Goal: Obtain resource: Download file/media

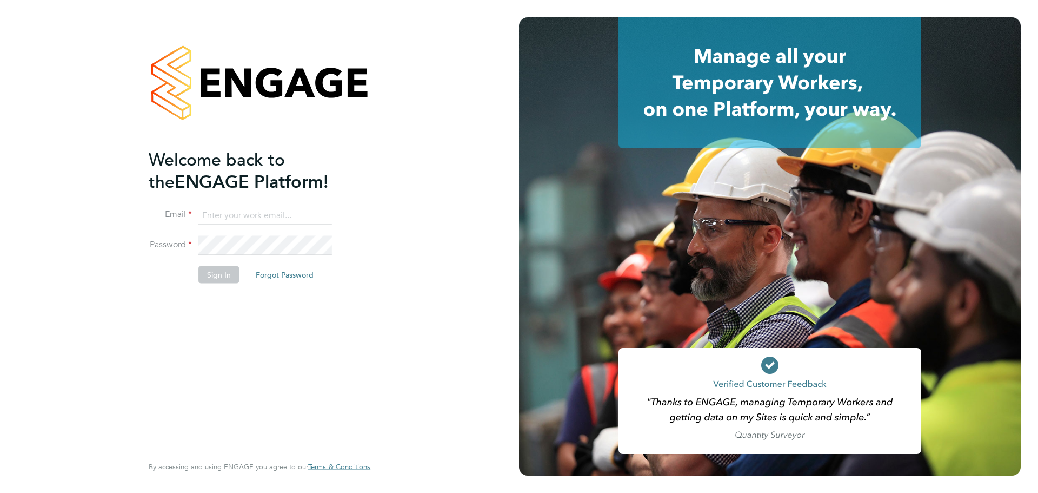
type input "patryk.klimorowski@bcuk.co.uk"
click at [215, 276] on button "Sign In" at bounding box center [218, 274] width 41 height 17
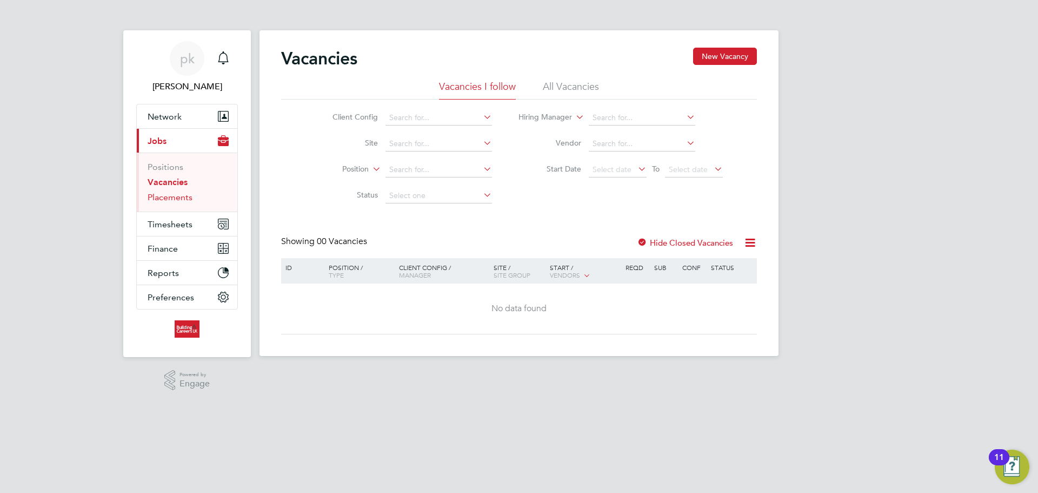
click at [169, 198] on link "Placements" at bounding box center [170, 197] width 45 height 10
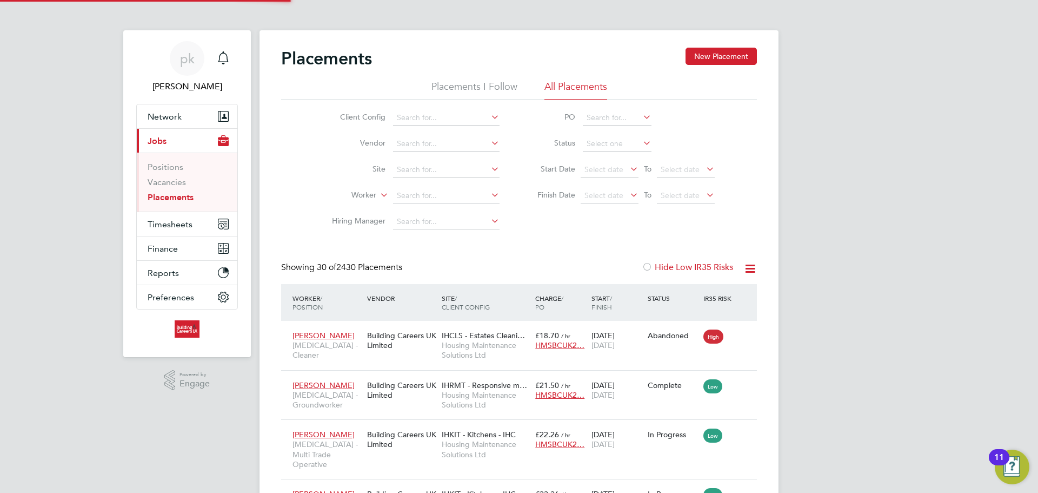
click at [628, 169] on icon at bounding box center [628, 168] width 0 height 15
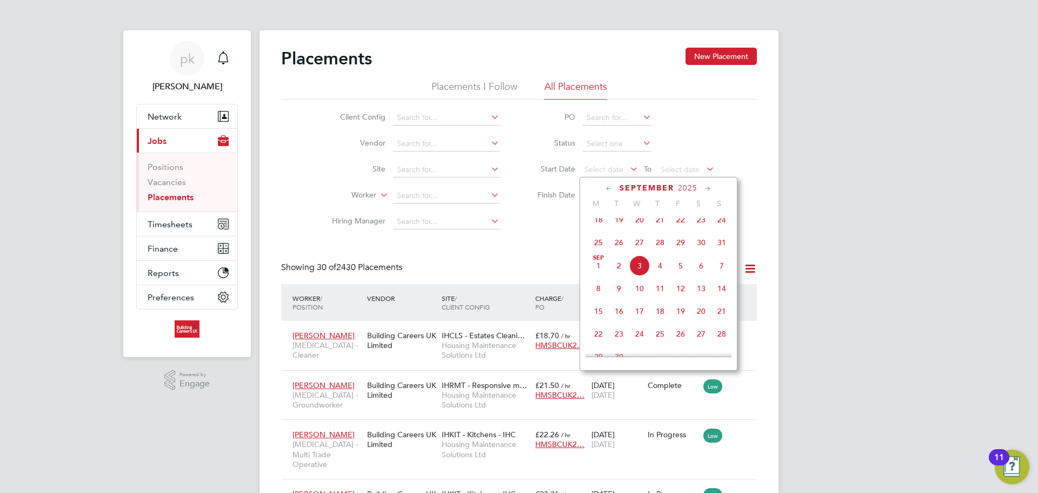
drag, startPoint x: 593, startPoint y: 271, endPoint x: 606, endPoint y: 272, distance: 12.5
click at [594, 271] on span "[DATE]" at bounding box center [598, 265] width 21 height 21
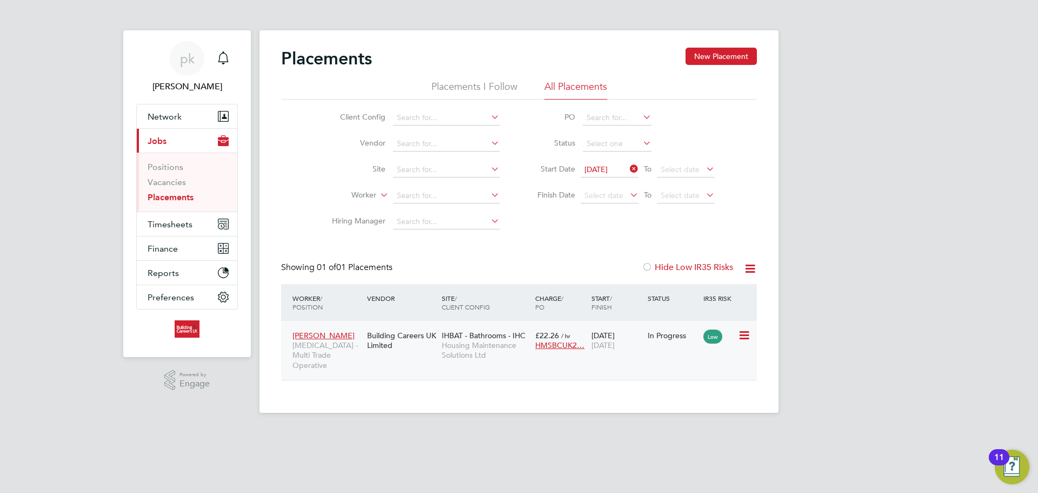
click at [355, 355] on span "[MEDICAL_DATA] - Multi Trade Operative" at bounding box center [327, 355] width 69 height 30
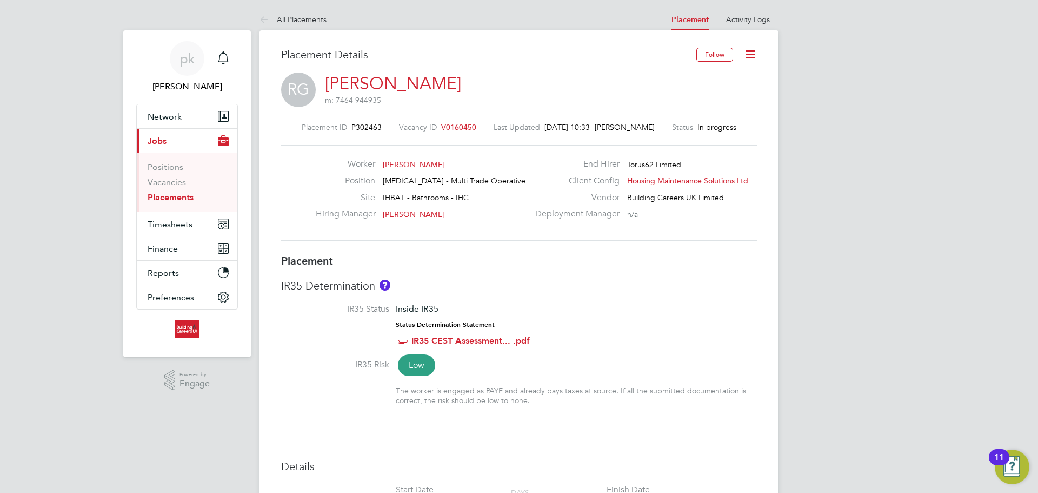
drag, startPoint x: 323, startPoint y: 81, endPoint x: 427, endPoint y: 88, distance: 104.1
click at [427, 88] on div "RG Ryan Griffiths m: 7464 944935" at bounding box center [519, 90] width 476 height 37
copy link "[PERSON_NAME]"
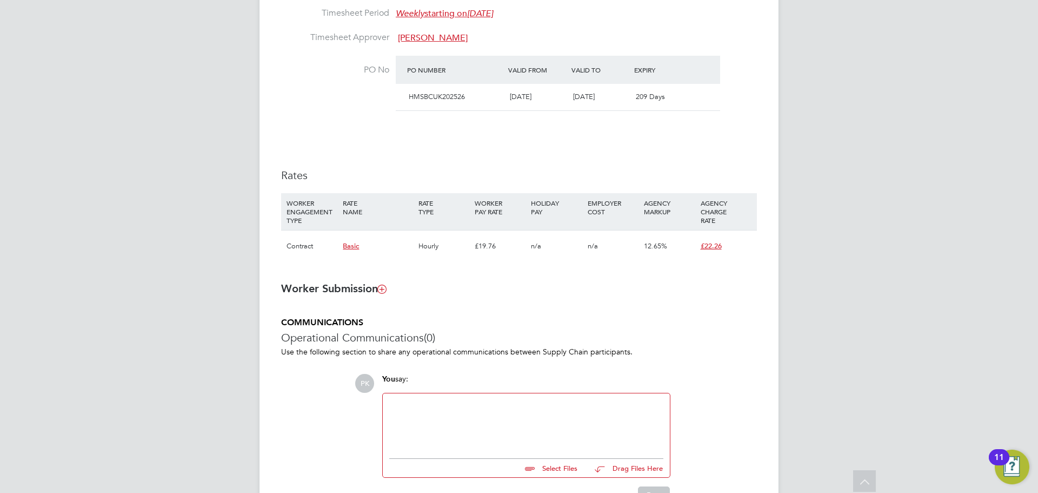
scroll to position [651, 0]
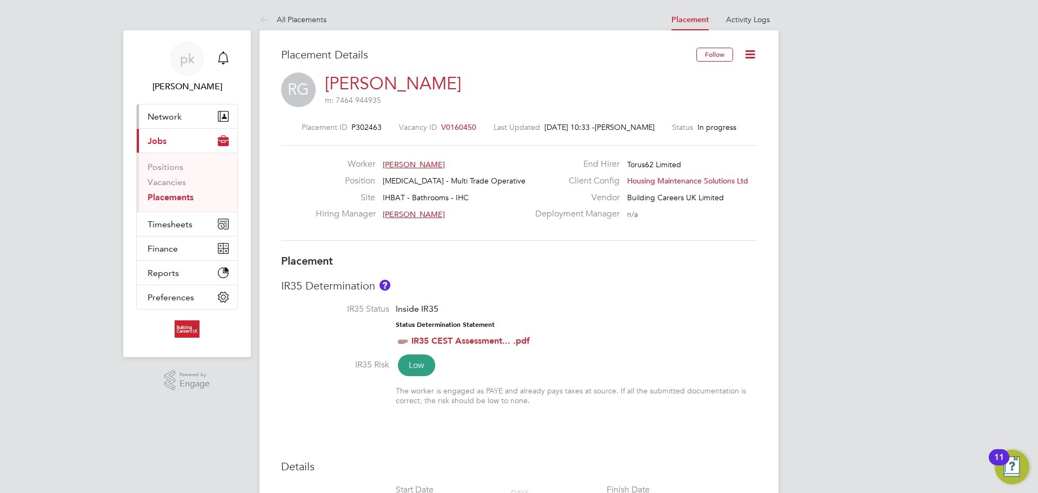
click at [215, 119] on button "Network" at bounding box center [187, 116] width 101 height 24
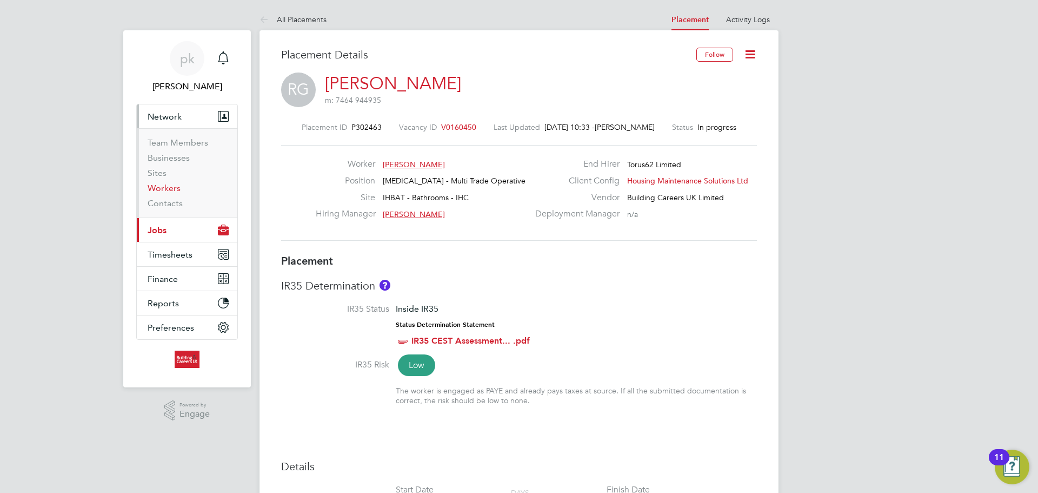
click at [165, 188] on link "Workers" at bounding box center [164, 188] width 33 height 10
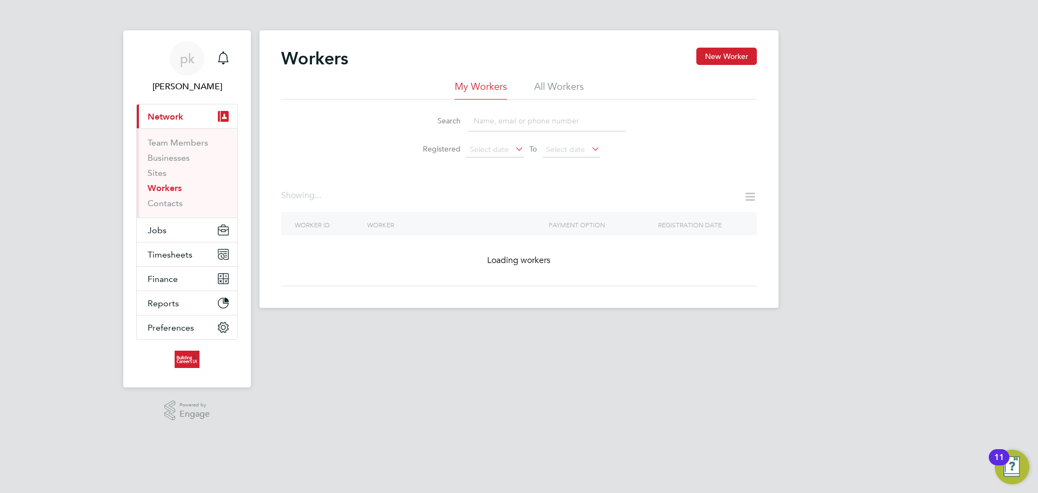
click at [518, 122] on input at bounding box center [547, 120] width 158 height 21
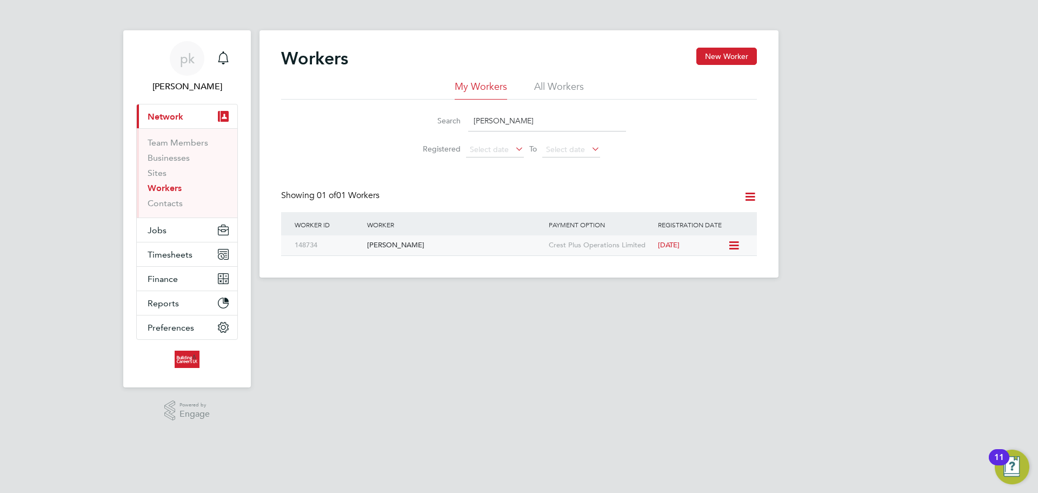
type input "ryan gr"
click at [476, 249] on div "[PERSON_NAME]" at bounding box center [456, 245] width 182 height 20
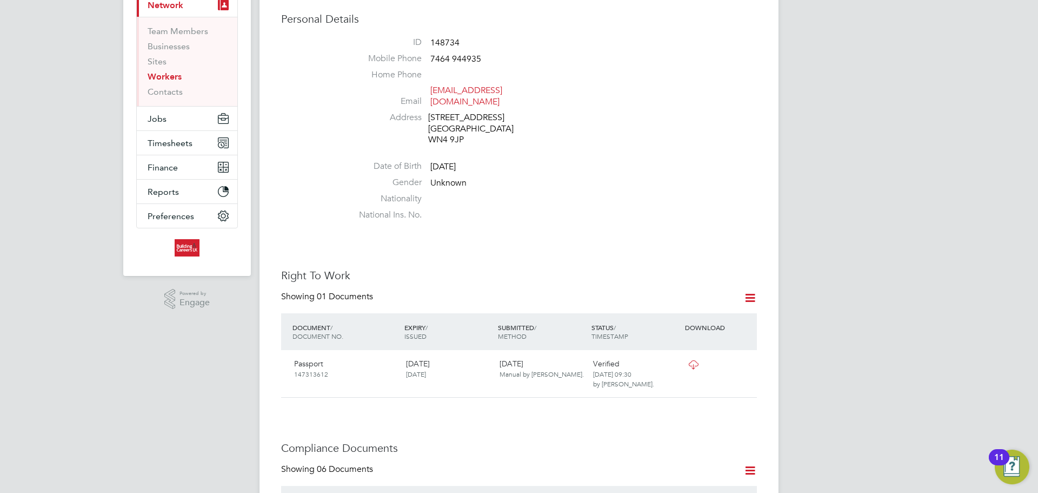
scroll to position [270, 0]
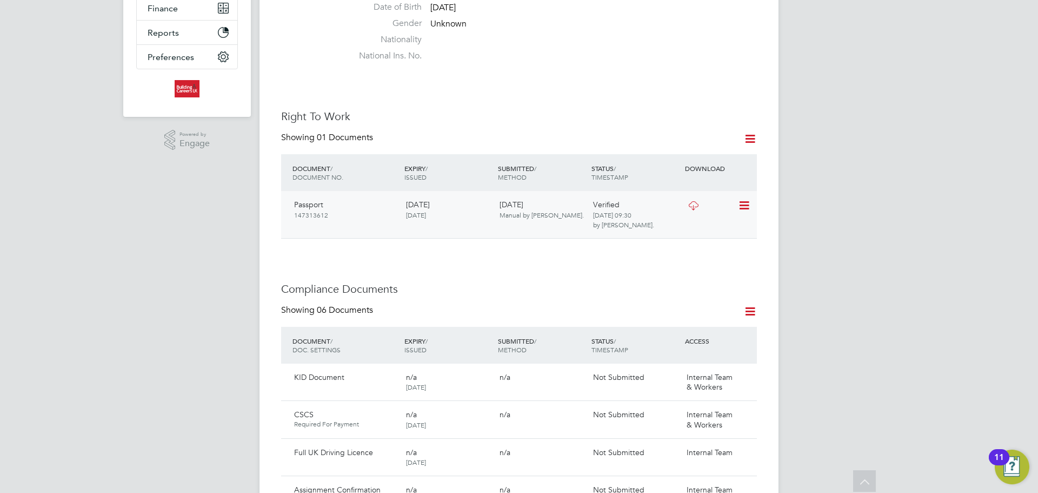
click at [694, 207] on icon at bounding box center [694, 205] width 14 height 9
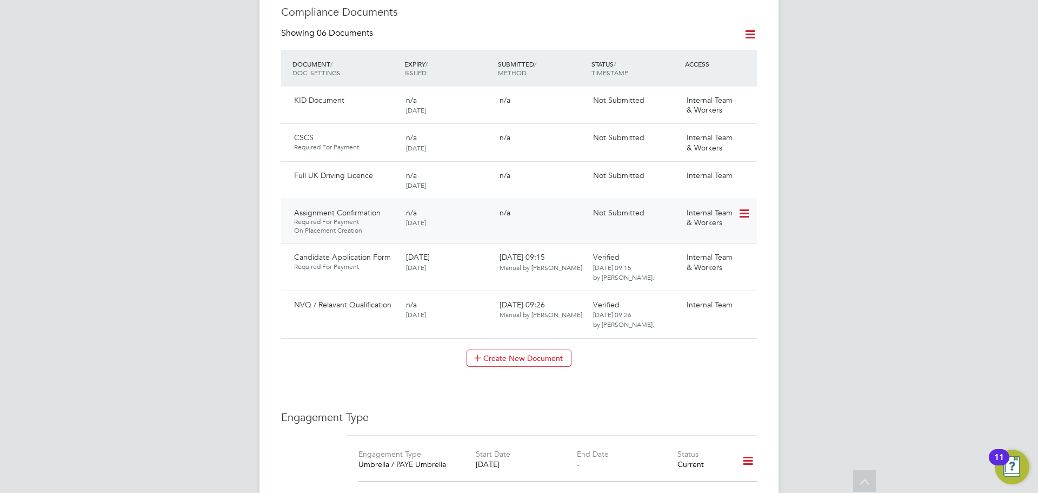
scroll to position [541, 0]
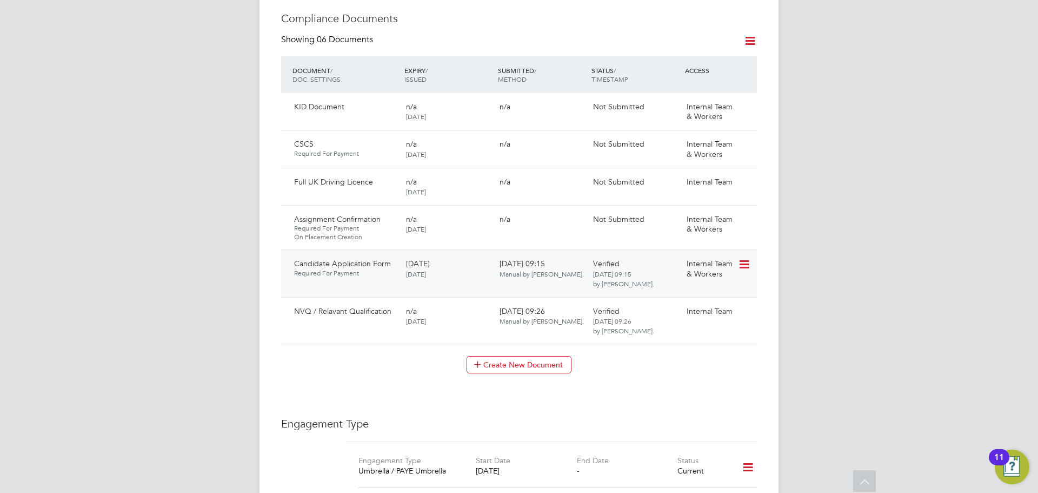
click at [740, 265] on icon at bounding box center [743, 264] width 11 height 13
click at [689, 302] on li "Download Document" at bounding box center [706, 305] width 86 height 15
drag, startPoint x: 748, startPoint y: 313, endPoint x: 739, endPoint y: 314, distance: 9.3
click at [748, 313] on icon at bounding box center [743, 312] width 11 height 13
click at [691, 350] on li "Download Document" at bounding box center [706, 353] width 86 height 15
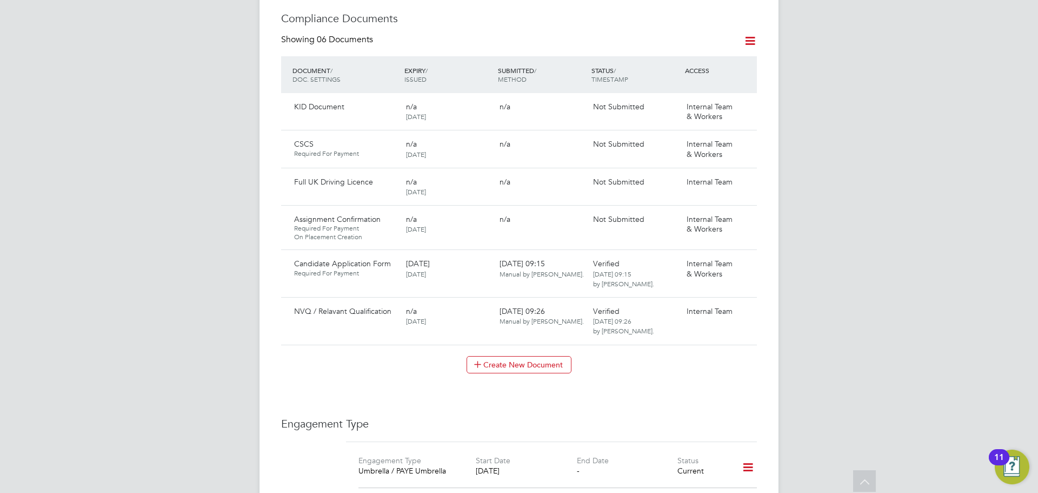
click at [893, 263] on div "pk patryk klimorowski Notifications Applications: Current page: Network Team Me…" at bounding box center [519, 161] width 1038 height 1405
click at [186, 293] on div "pk patryk klimorowski Notifications Applications: Current page: Network Team Me…" at bounding box center [519, 161] width 1038 height 1405
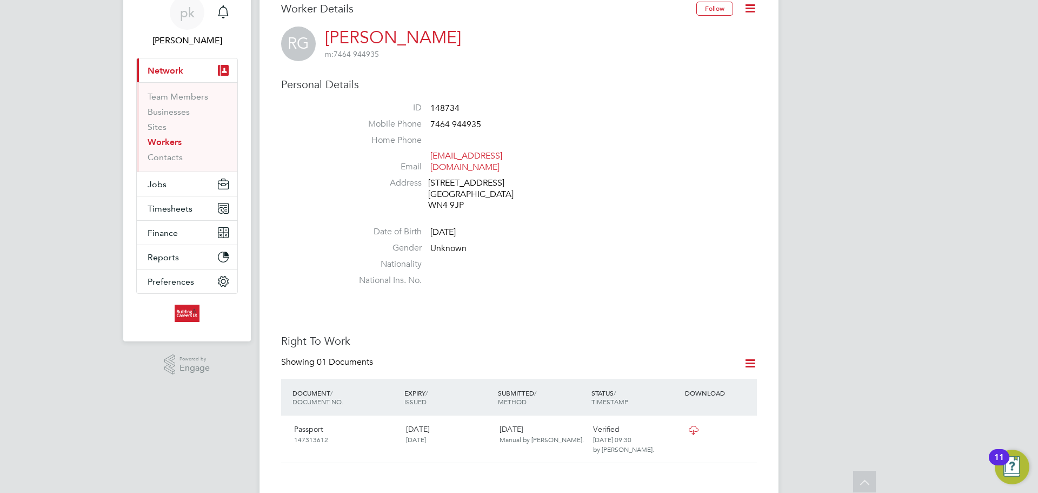
scroll to position [0, 0]
